Goal: Use online tool/utility

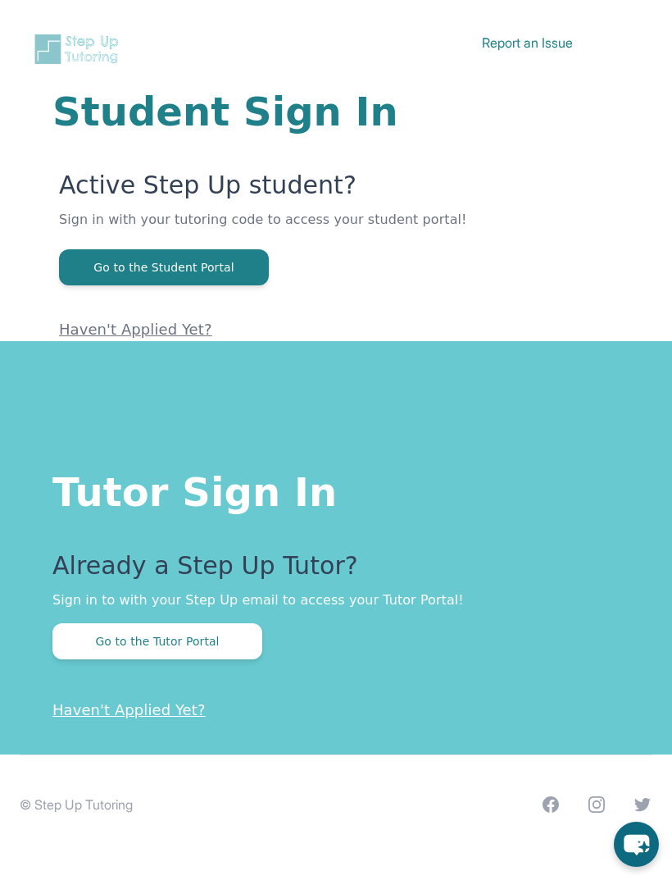
click at [118, 654] on button "Go to the Tutor Portal" at bounding box center [157, 641] width 210 height 36
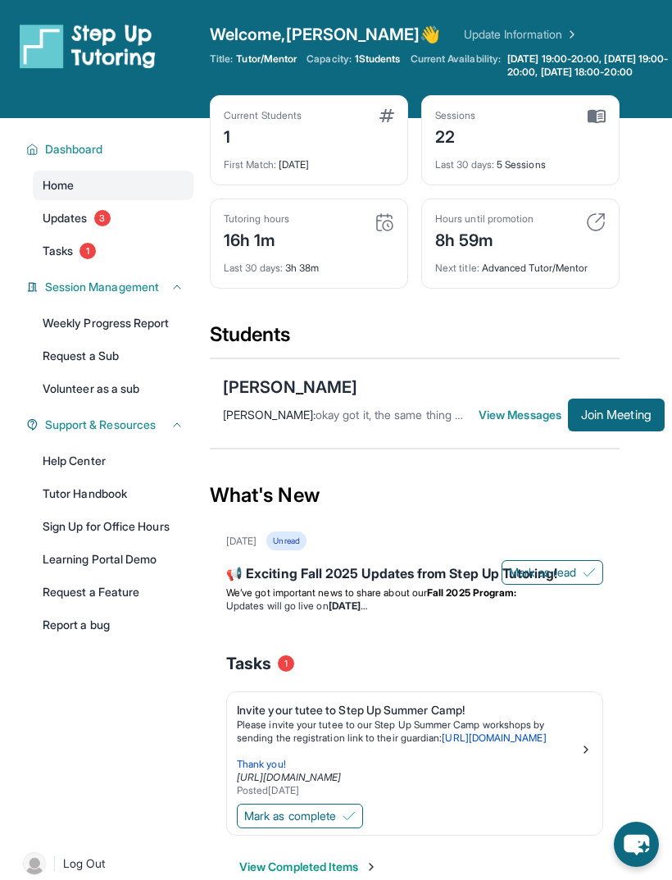
click at [640, 420] on span "Join Meeting" at bounding box center [616, 415] width 71 height 10
click at [610, 420] on span "Join Meeting" at bounding box center [616, 415] width 71 height 10
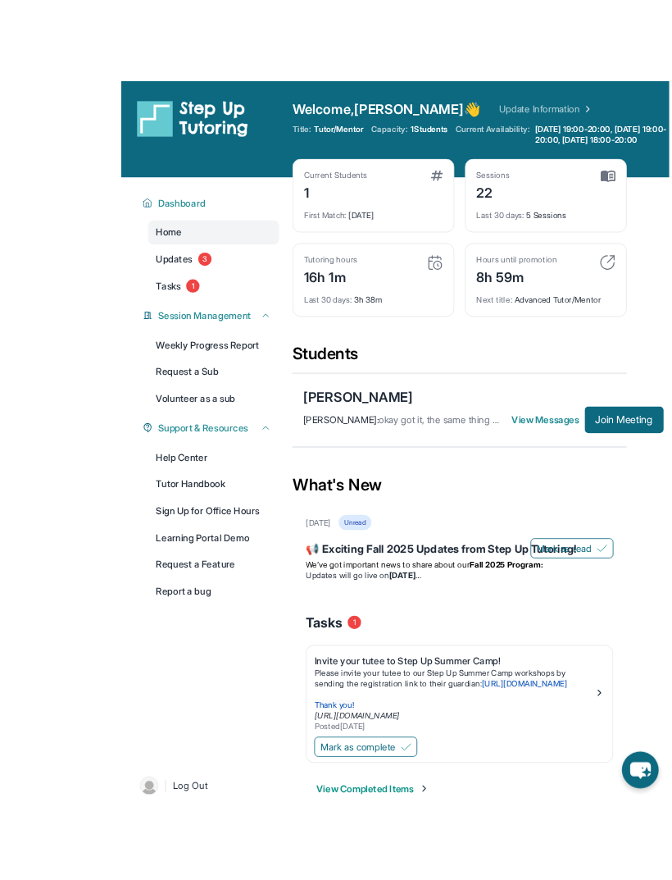
scroll to position [11, 1]
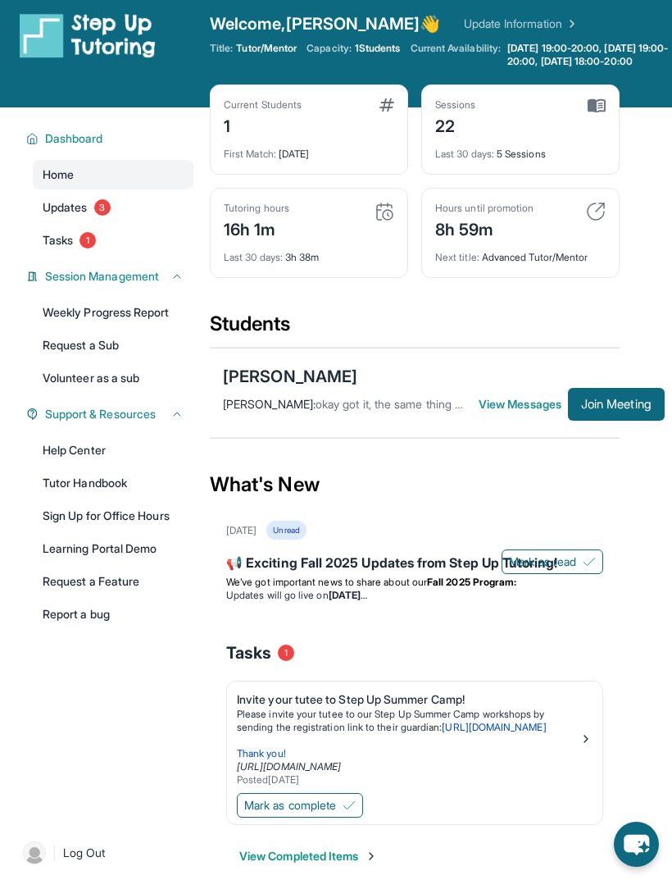
click at [635, 421] on button "Join Meeting" at bounding box center [616, 404] width 97 height 33
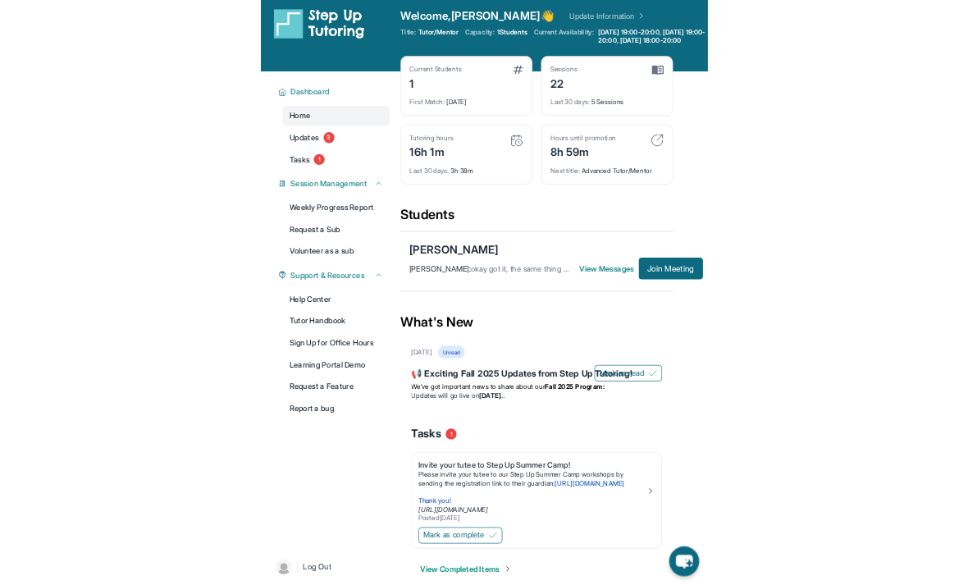
scroll to position [20, 0]
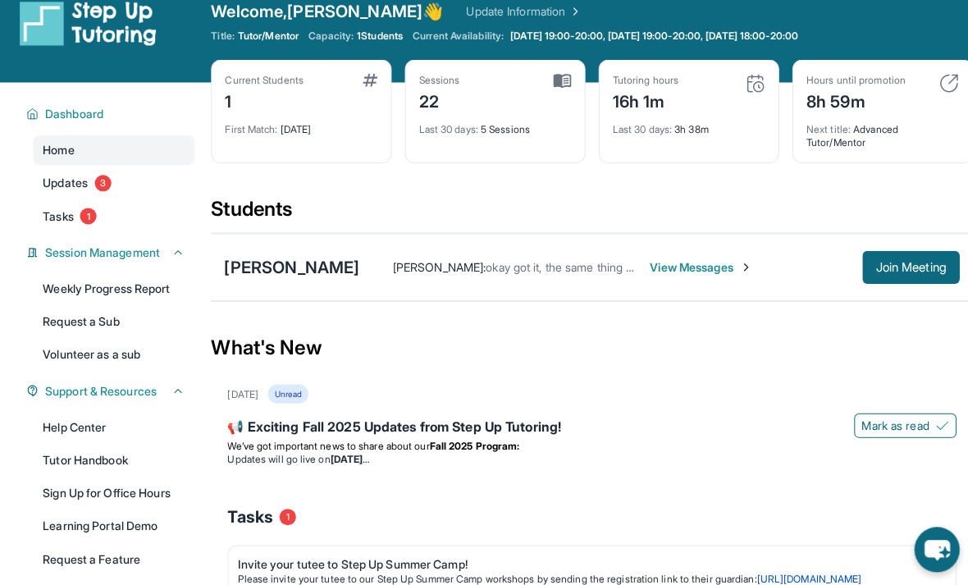
click at [672, 279] on button "Join Meeting" at bounding box center [906, 268] width 97 height 33
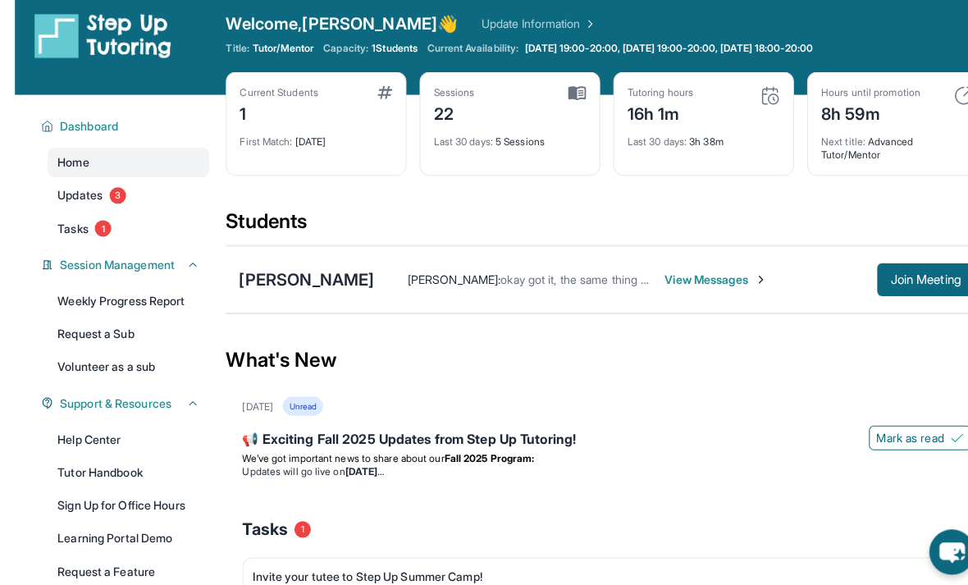
scroll to position [0, 0]
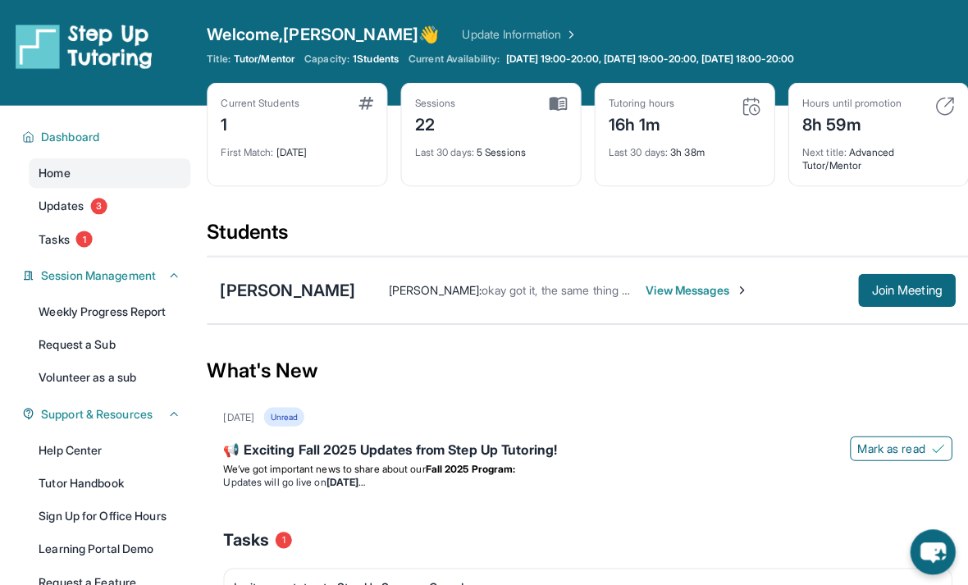
click at [672, 294] on span "Join Meeting" at bounding box center [906, 289] width 71 height 10
click at [672, 292] on span "Join Meeting" at bounding box center [906, 289] width 71 height 10
click at [672, 272] on button "Join Meeting" at bounding box center [906, 288] width 97 height 33
click at [672, 274] on button "Join Meeting" at bounding box center [906, 288] width 97 height 33
